Goal: Navigation & Orientation: Find specific page/section

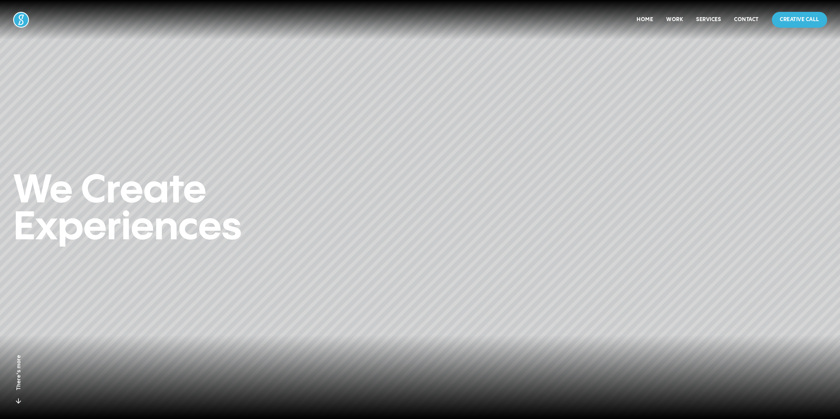
click at [662, 20] on nav "Home Work Services Contact Creative Call" at bounding box center [732, 20] width 190 height 16
click at [672, 18] on link "Work" at bounding box center [675, 20] width 17 height 6
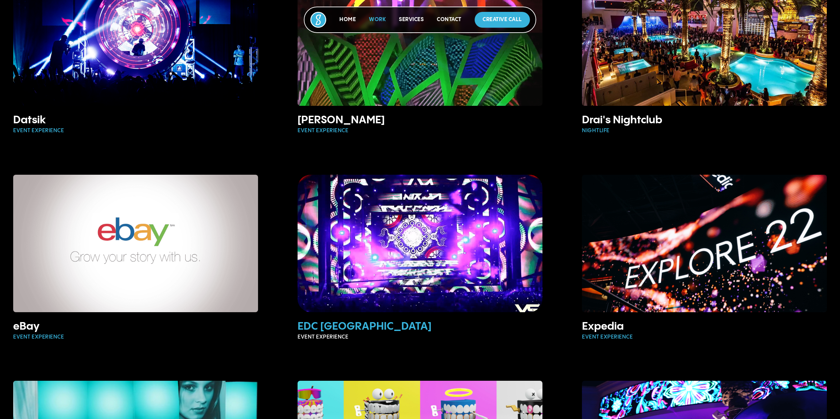
scroll to position [724, 0]
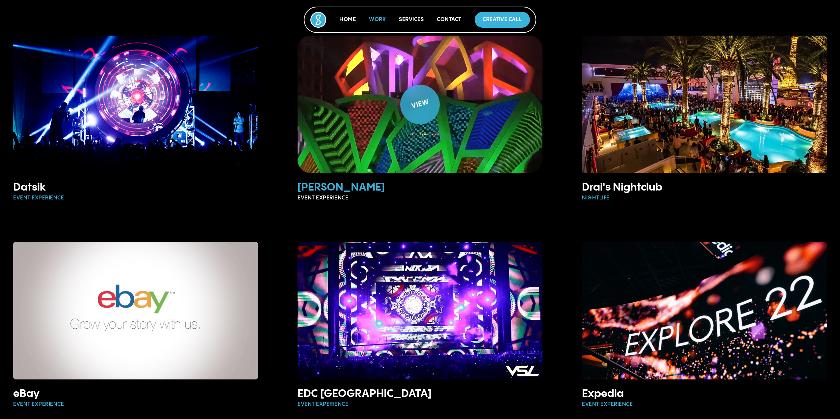
click at [439, 118] on img at bounding box center [420, 104] width 271 height 152
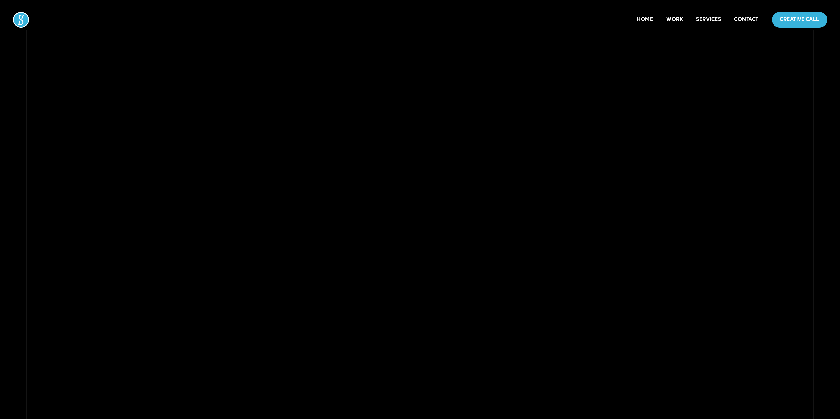
scroll to position [198, 0]
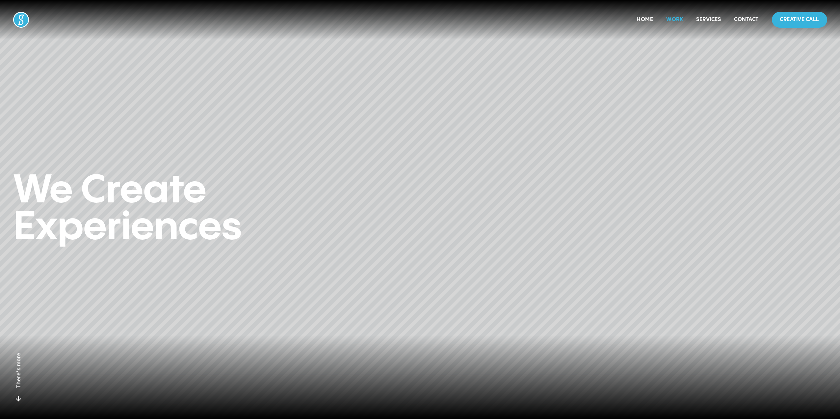
click at [674, 20] on link "Work" at bounding box center [675, 20] width 17 height 6
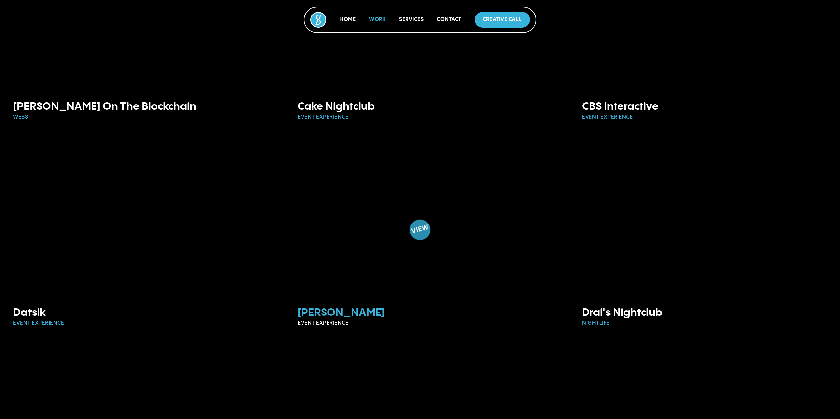
scroll to position [692, 0]
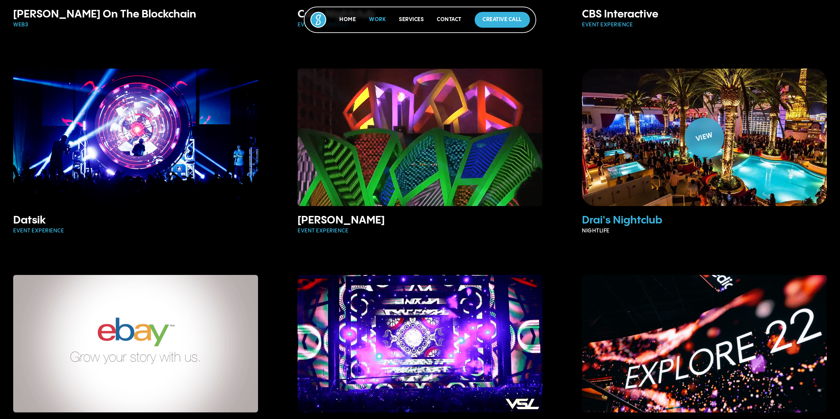
click at [617, 216] on h3 "Drai's Nightclub" at bounding box center [704, 220] width 245 height 13
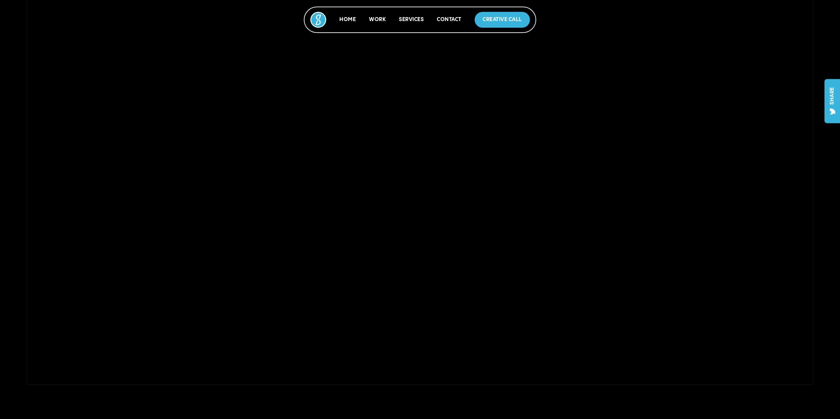
scroll to position [198, 0]
